Goal: Find contact information: Find contact information

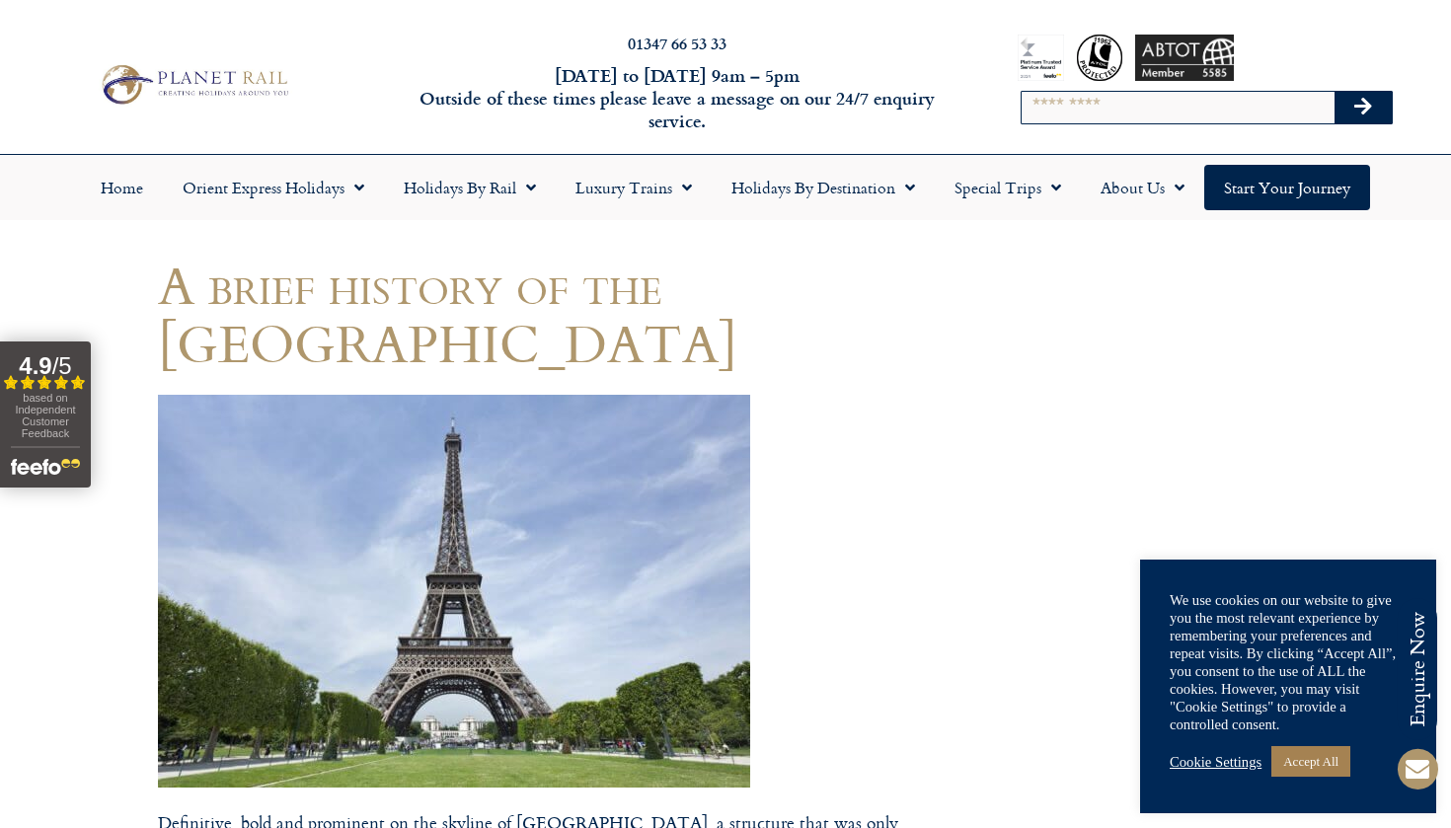
drag, startPoint x: 154, startPoint y: 365, endPoint x: 260, endPoint y: 463, distance: 143.9
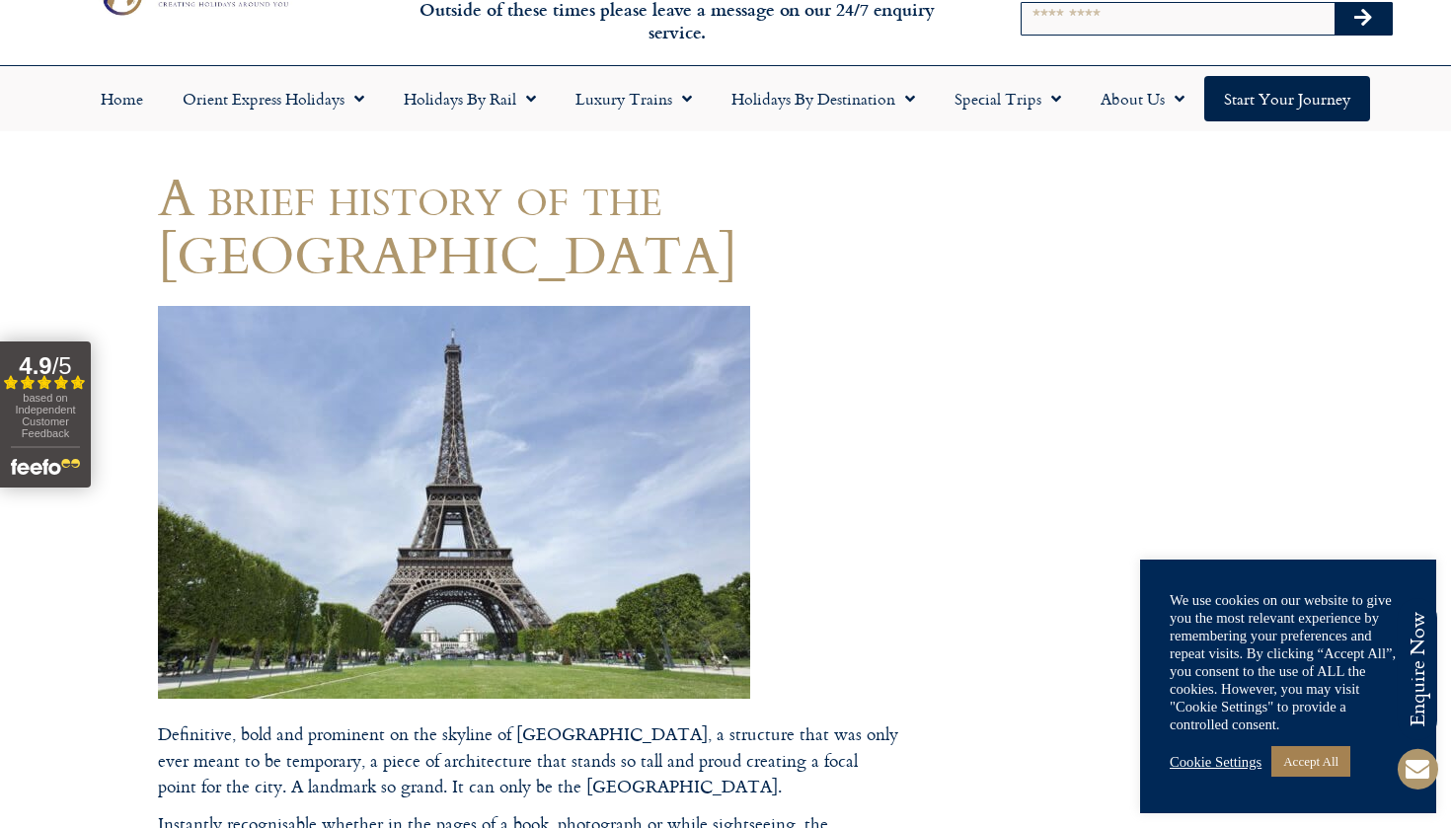
scroll to position [118, 0]
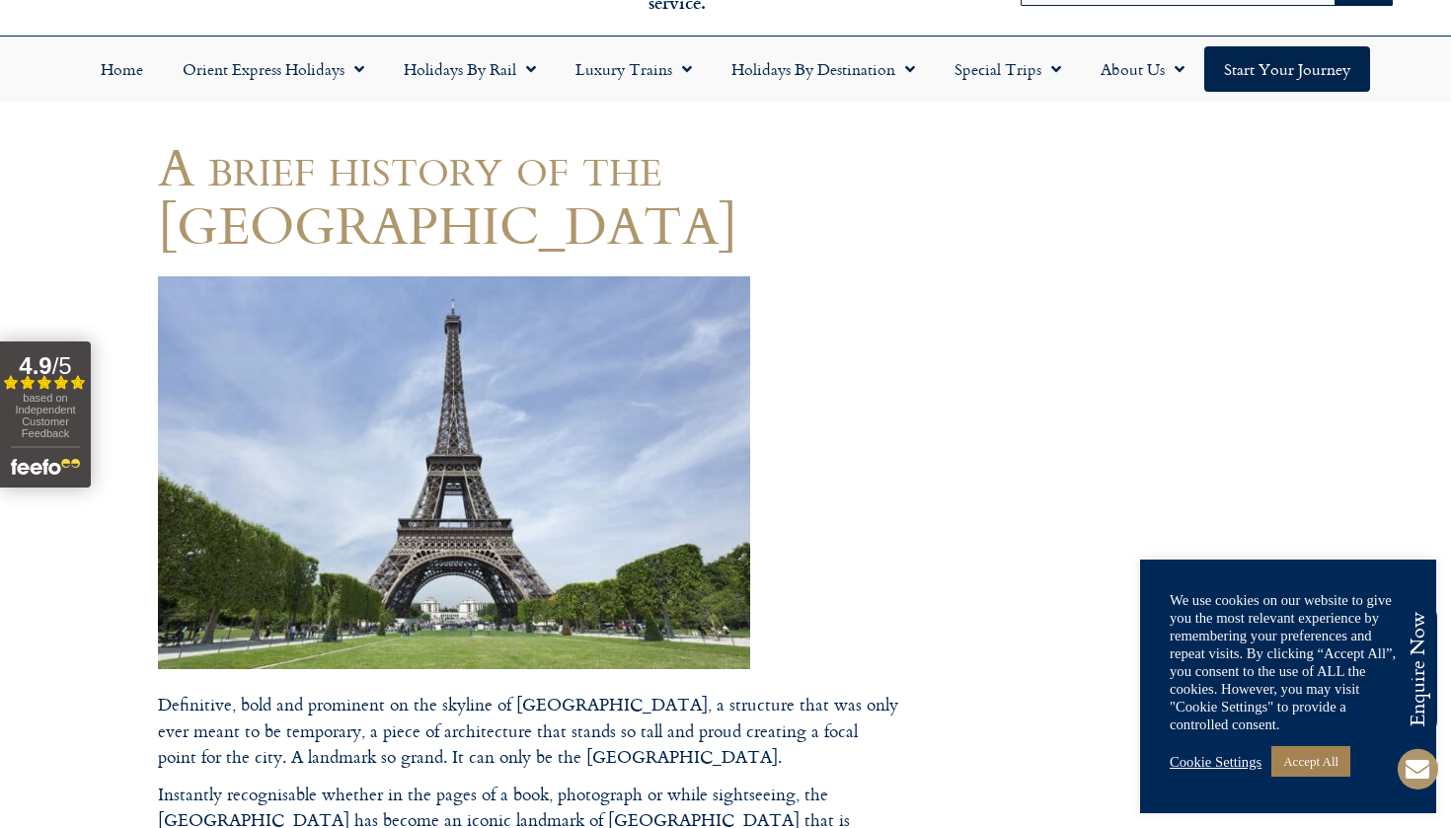
drag, startPoint x: 160, startPoint y: 278, endPoint x: 534, endPoint y: 502, distance: 436.1
drag, startPoint x: 528, startPoint y: 496, endPoint x: 427, endPoint y: 473, distance: 103.2
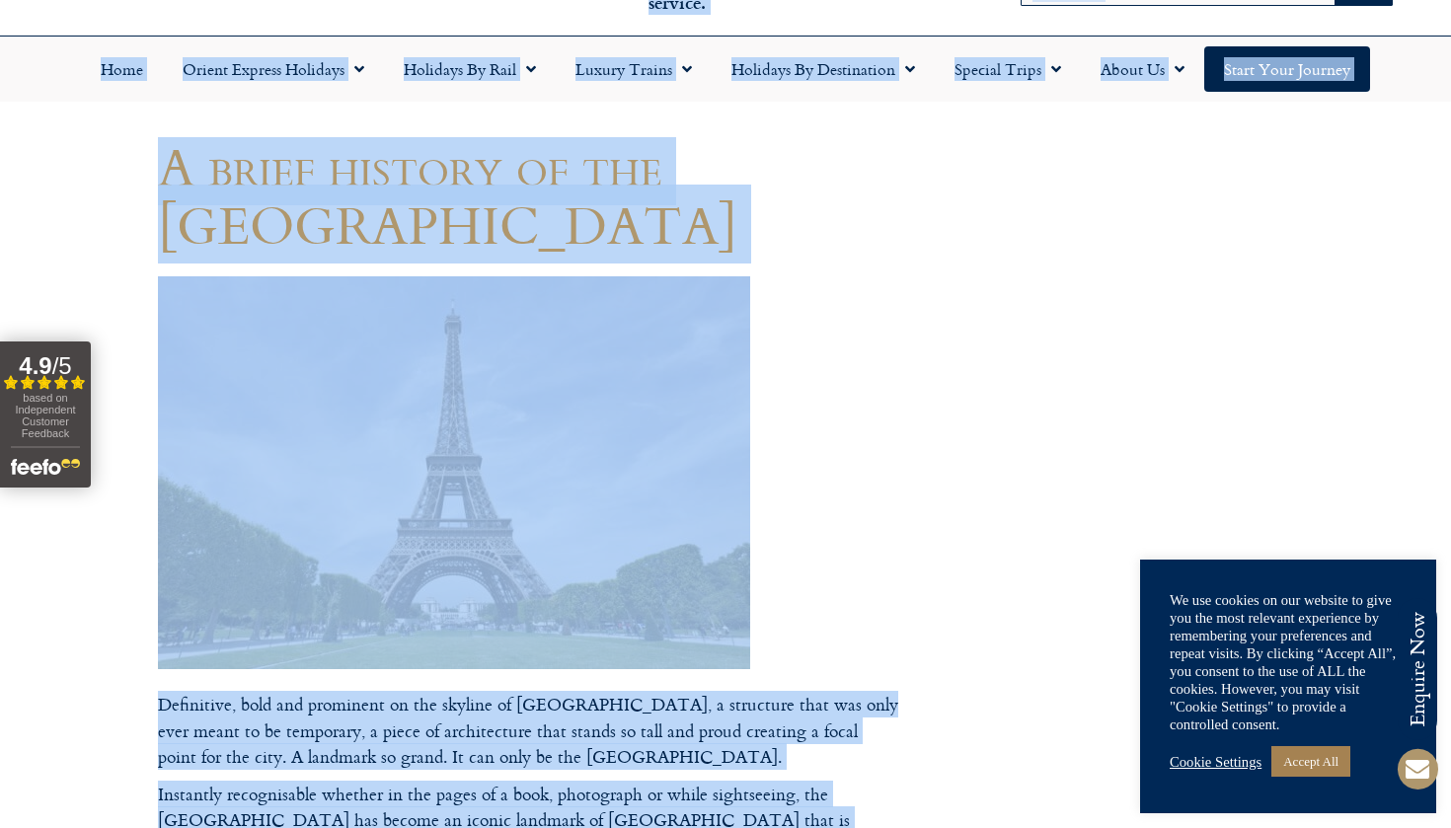
drag, startPoint x: 812, startPoint y: 299, endPoint x: 741, endPoint y: 337, distance: 80.4
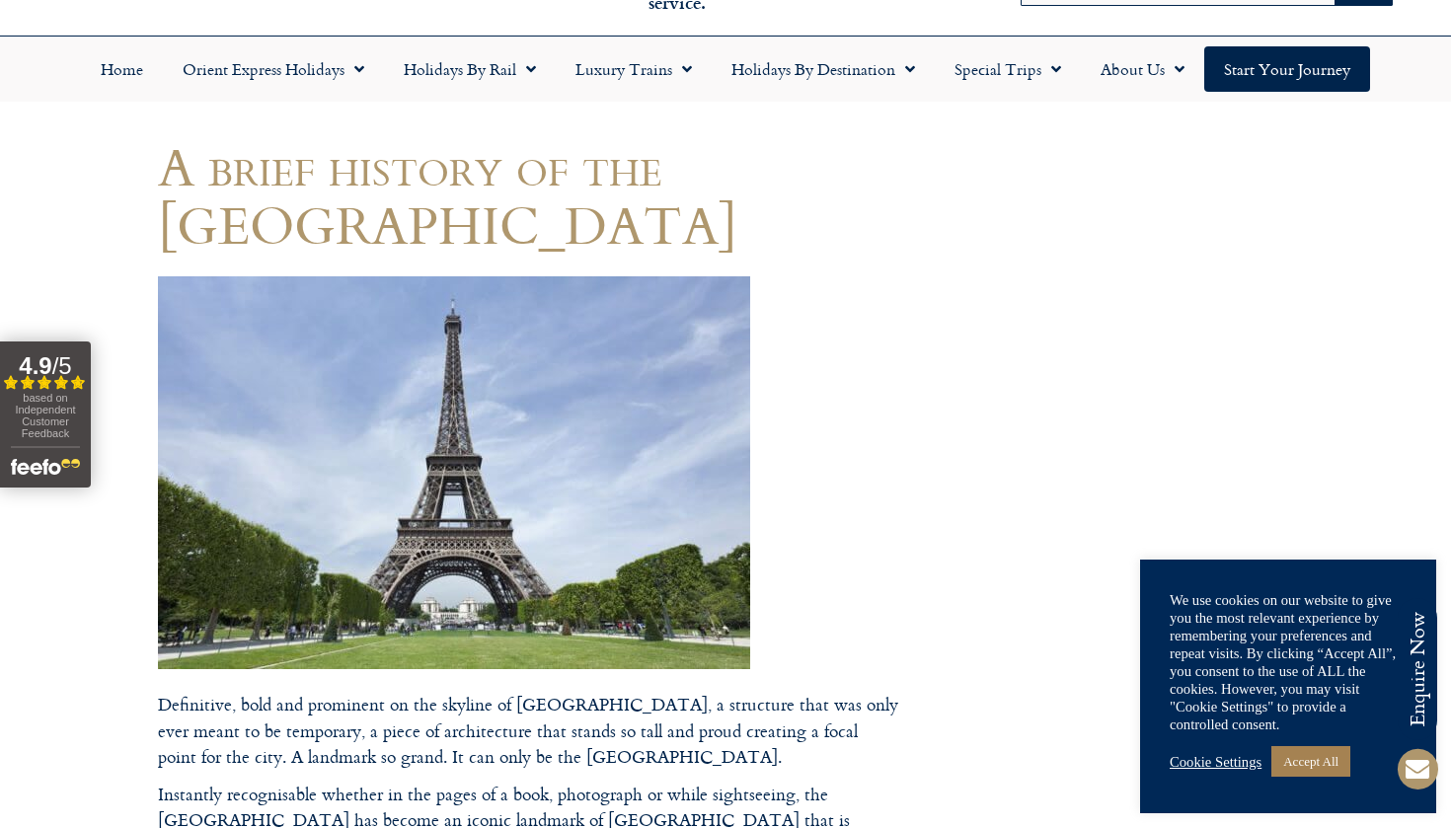
drag, startPoint x: 768, startPoint y: 274, endPoint x: 654, endPoint y: 335, distance: 129.4
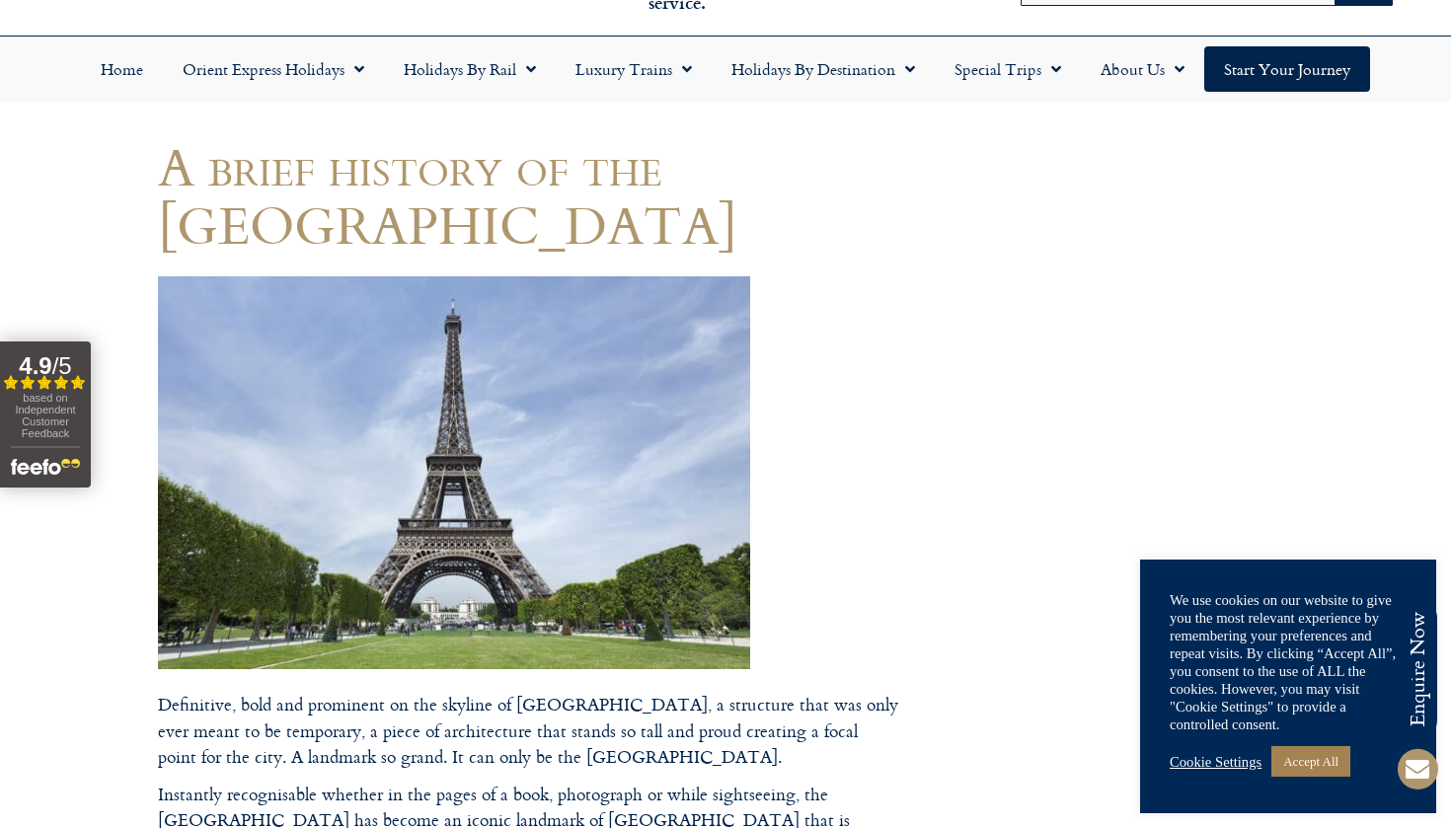
drag, startPoint x: 712, startPoint y: 311, endPoint x: 549, endPoint y: 426, distance: 199.7
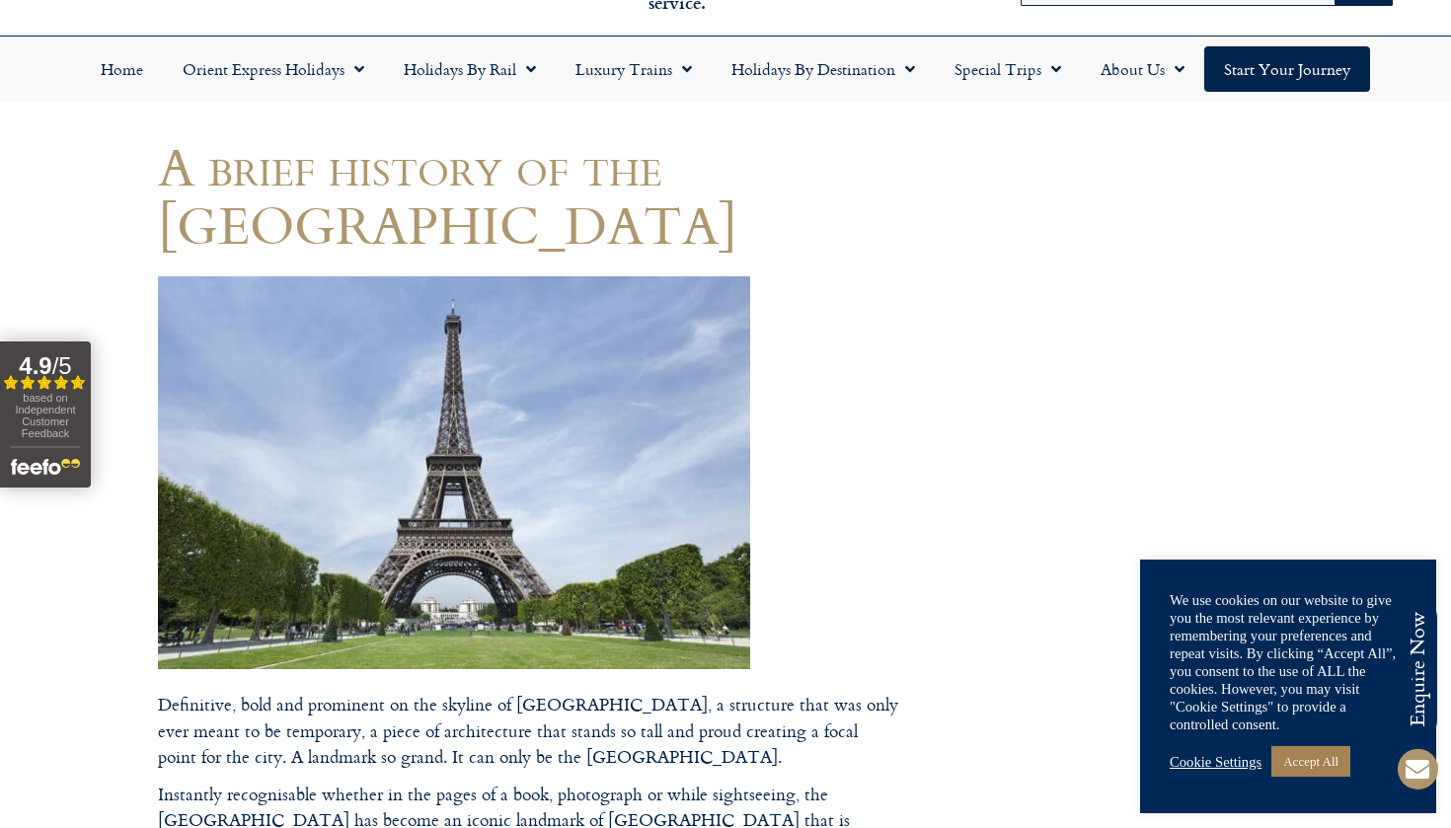
drag, startPoint x: 776, startPoint y: 276, endPoint x: 580, endPoint y: 466, distance: 272.3
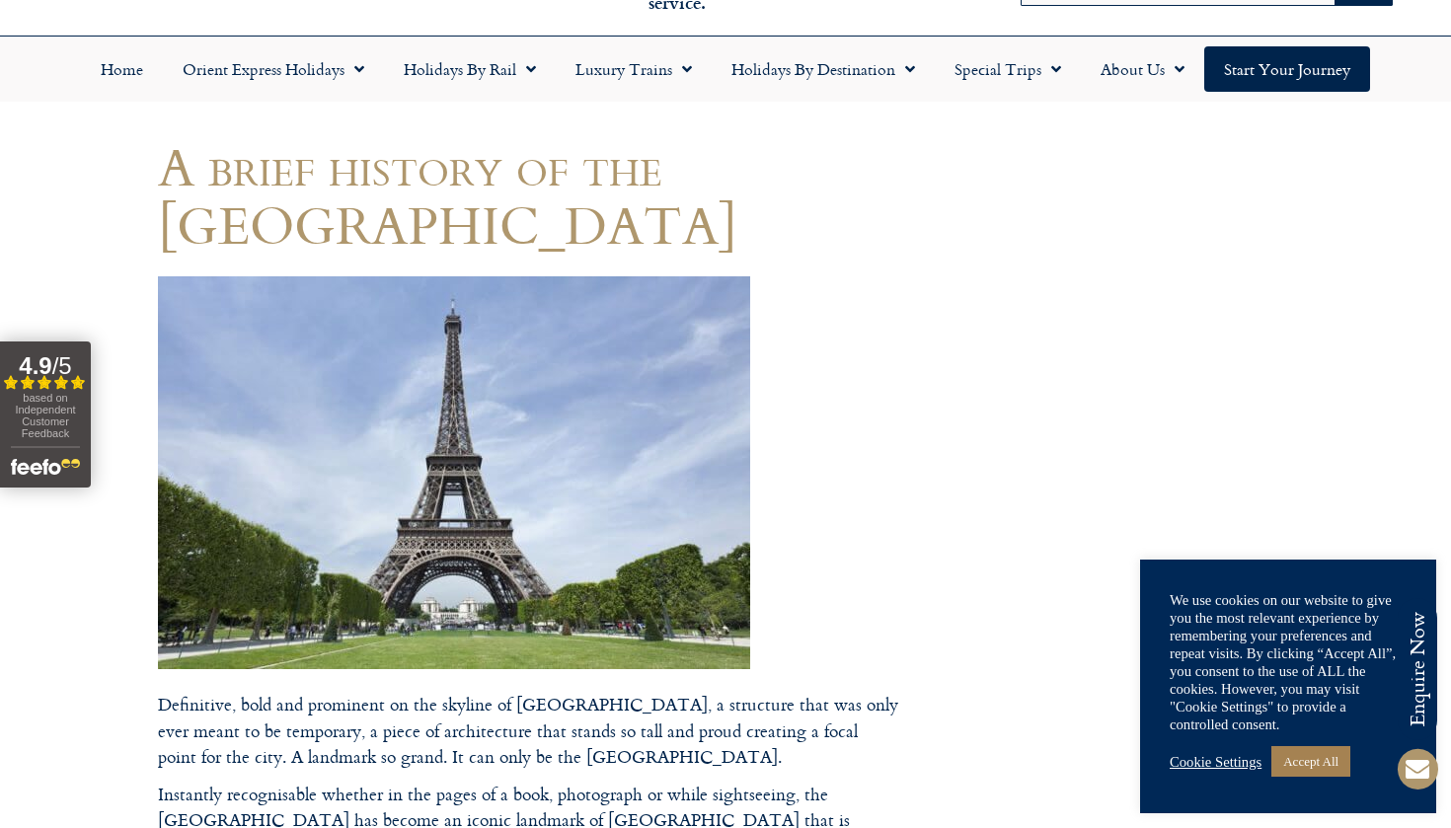
drag, startPoint x: 747, startPoint y: 270, endPoint x: 718, endPoint y: 285, distance: 33.6
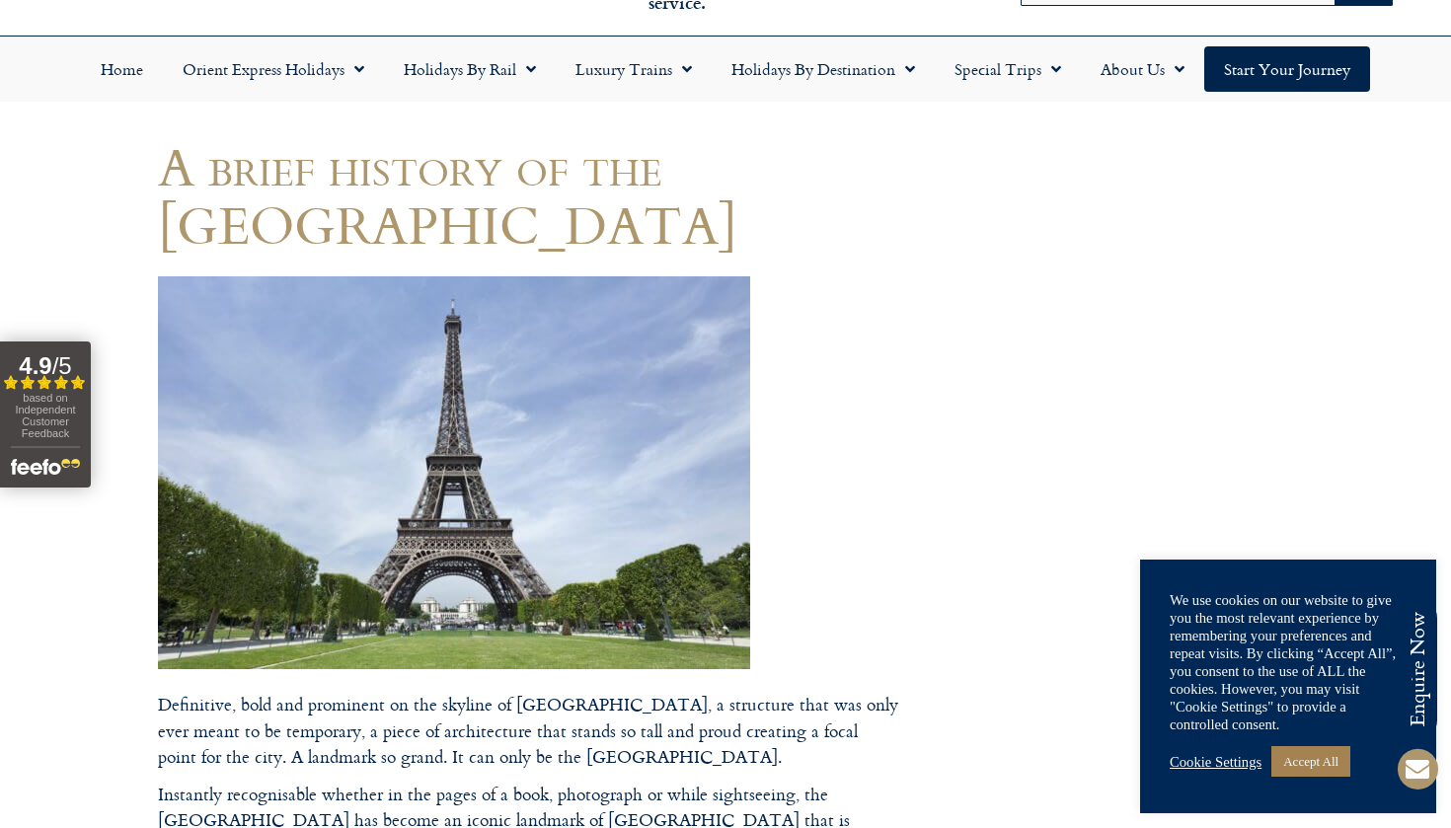
drag, startPoint x: 718, startPoint y: 285, endPoint x: 505, endPoint y: 488, distance: 293.3
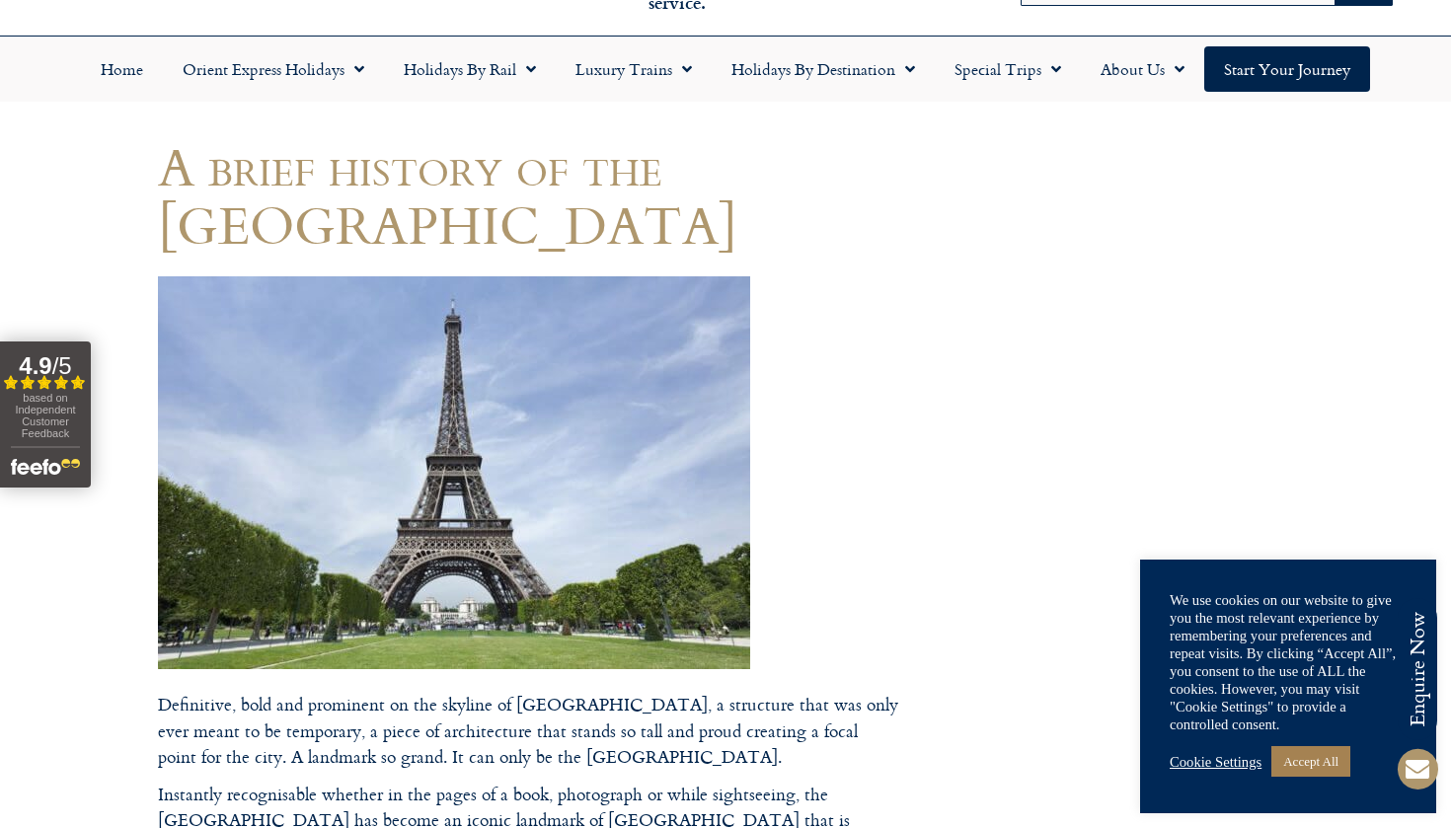
drag, startPoint x: 439, startPoint y: 472, endPoint x: 673, endPoint y: 487, distance: 234.4
drag, startPoint x: 653, startPoint y: 476, endPoint x: 224, endPoint y: 503, distance: 429.3
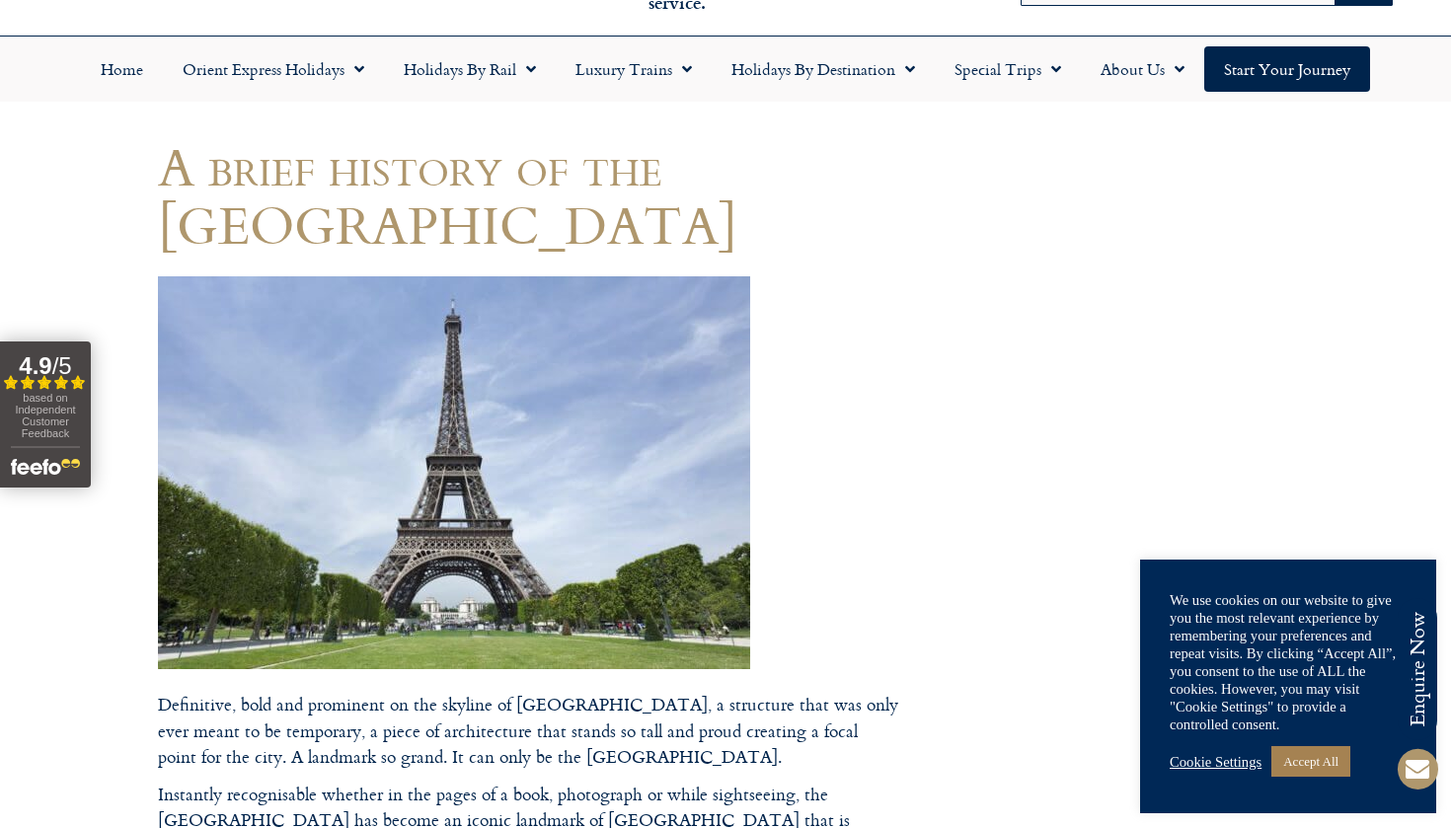
drag, startPoint x: 697, startPoint y: 259, endPoint x: 569, endPoint y: 270, distance: 128.9
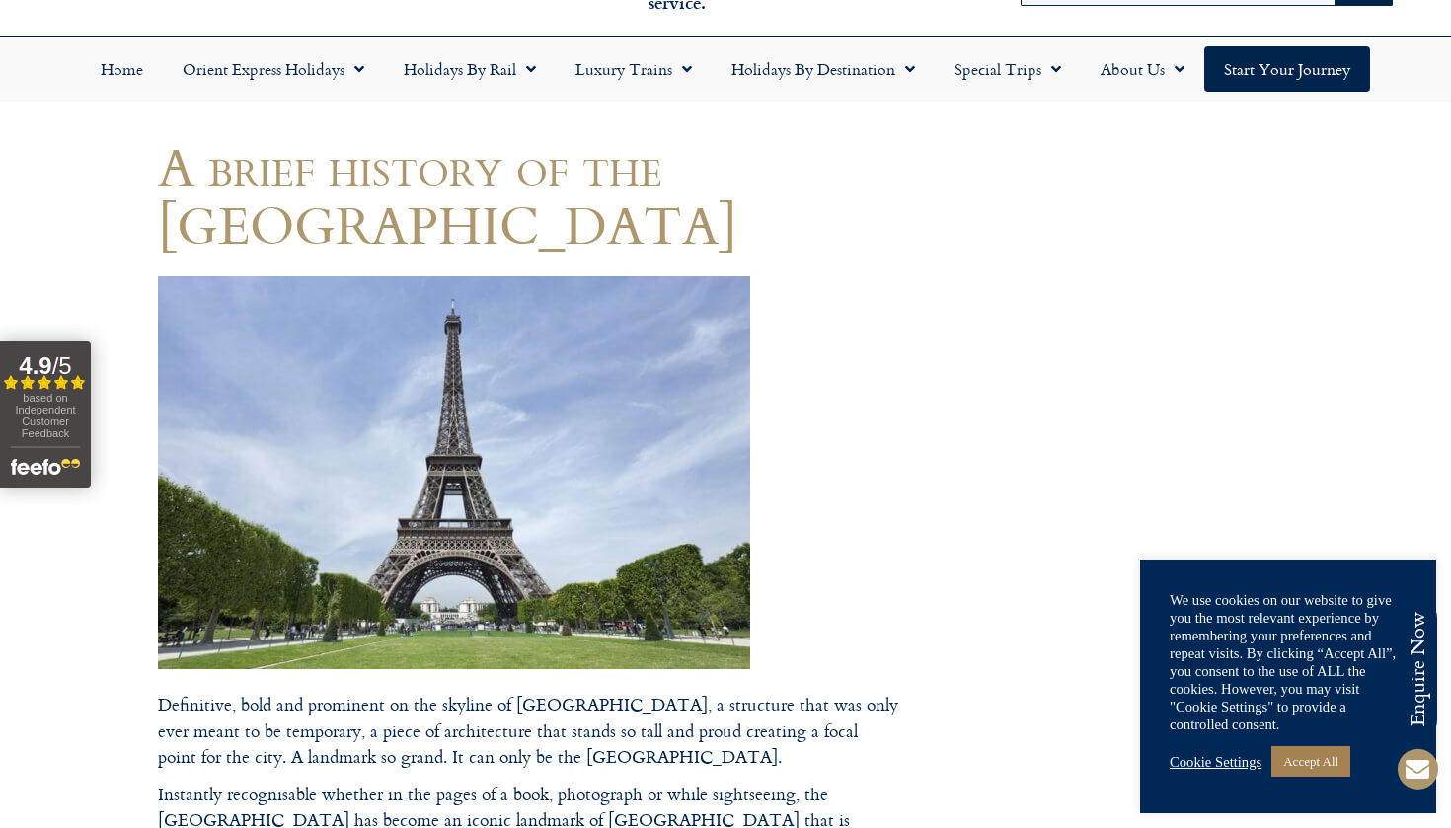
drag, startPoint x: 560, startPoint y: 354, endPoint x: 497, endPoint y: 349, distance: 63.4
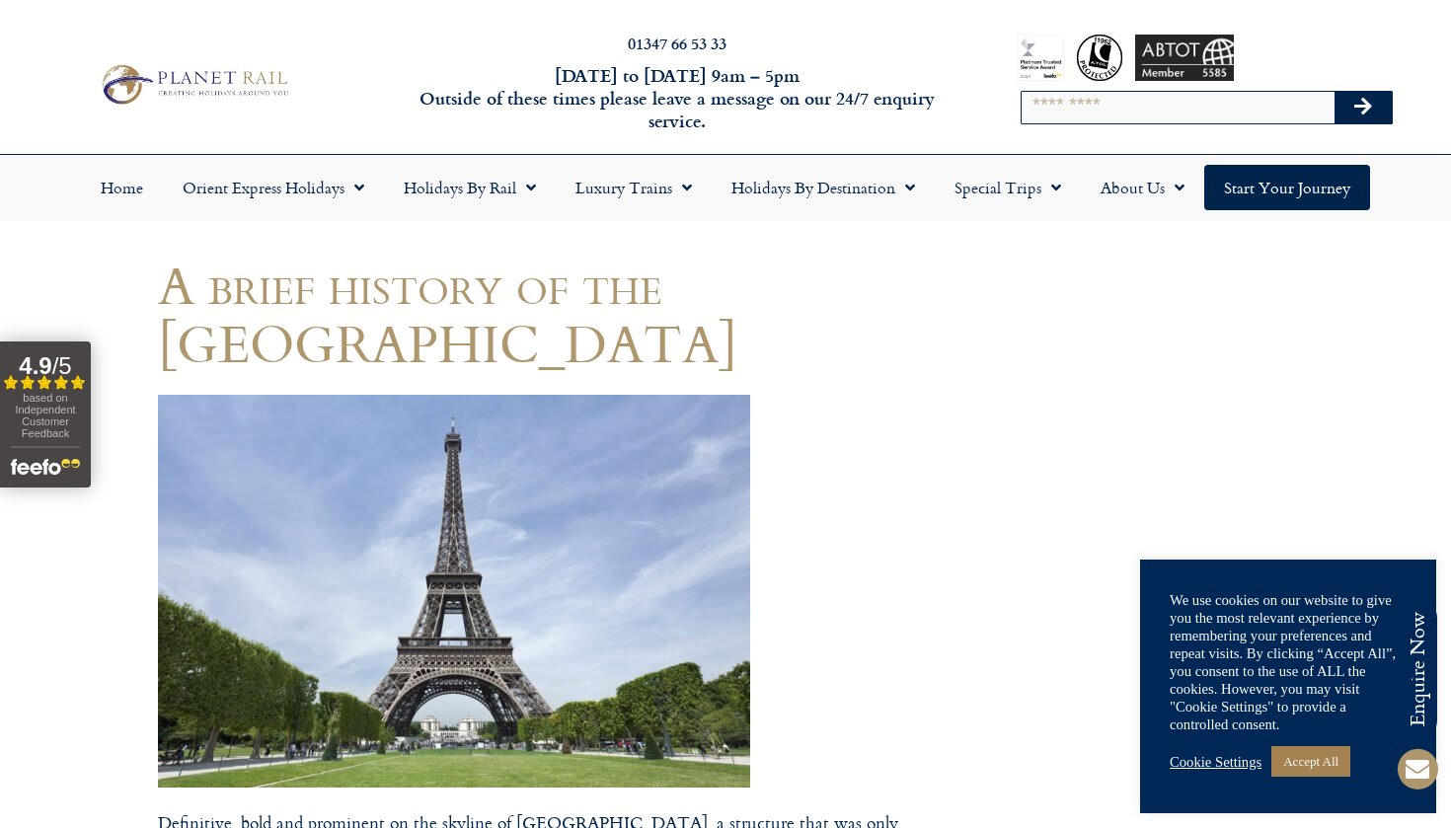
drag, startPoint x: 331, startPoint y: 423, endPoint x: 467, endPoint y: 471, distance: 144.6
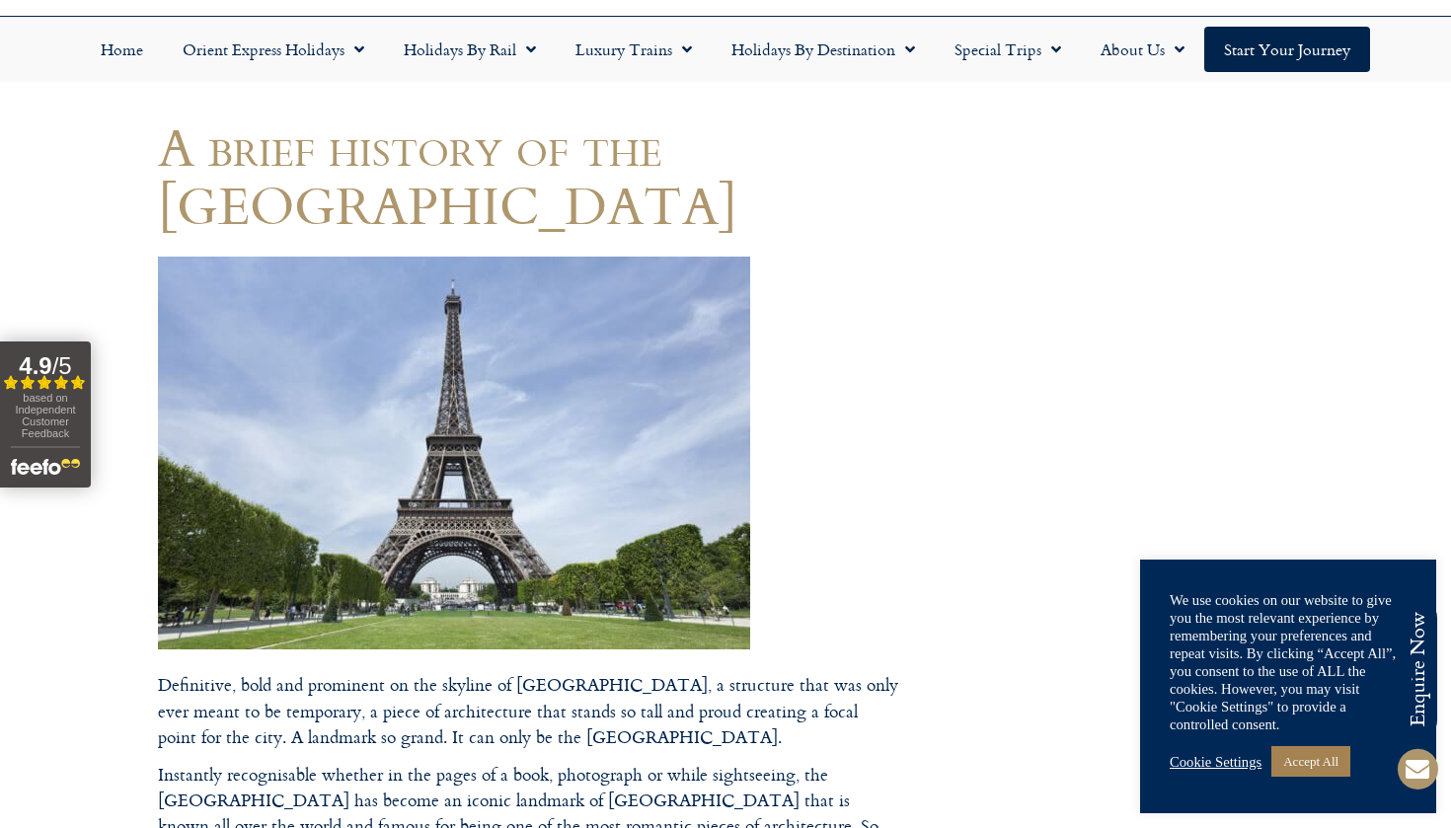
scroll to position [137, 0]
